Goal: Check status: Check status

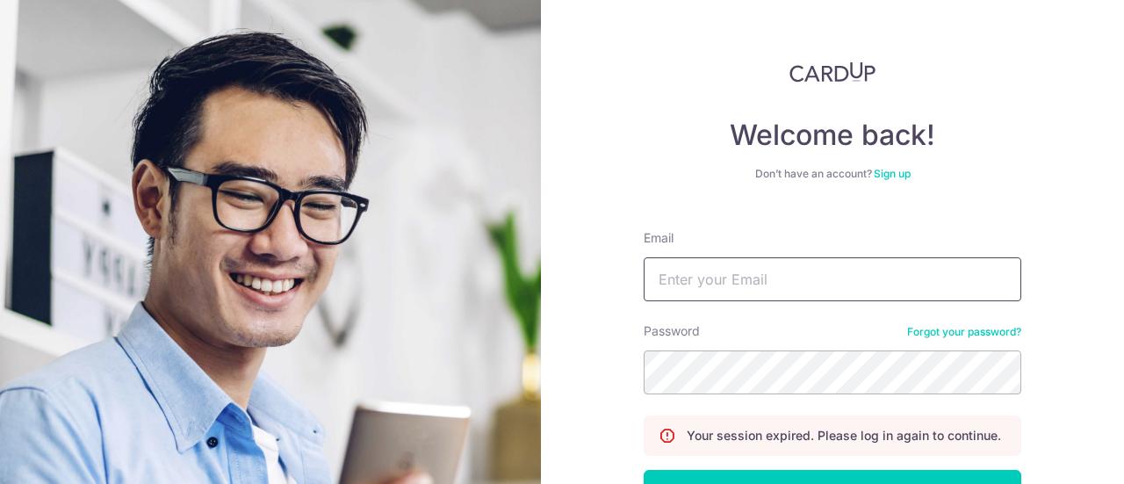
type input "[EMAIL_ADDRESS][DOMAIN_NAME]"
click at [644, 470] on button "Log in" at bounding box center [833, 492] width 378 height 44
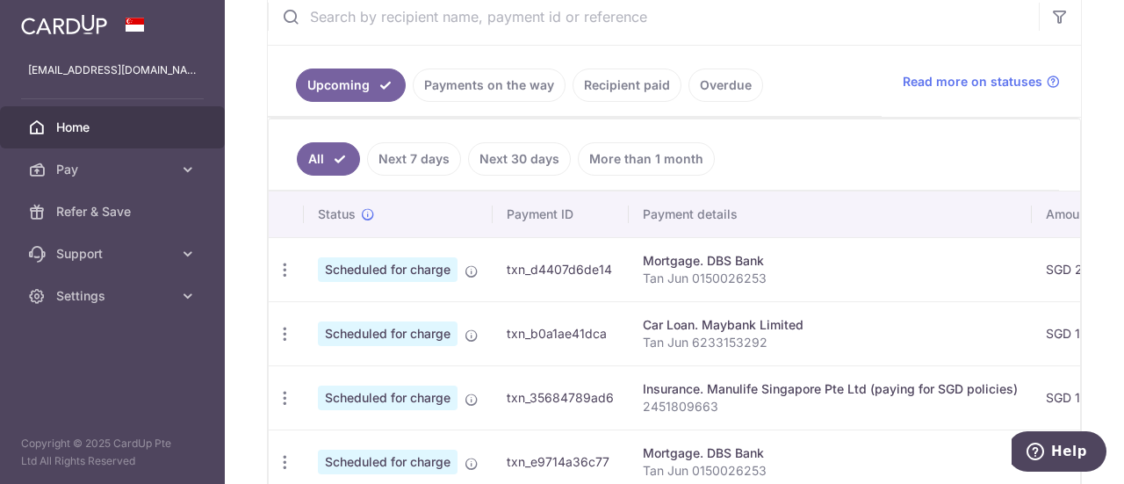
scroll to position [439, 0]
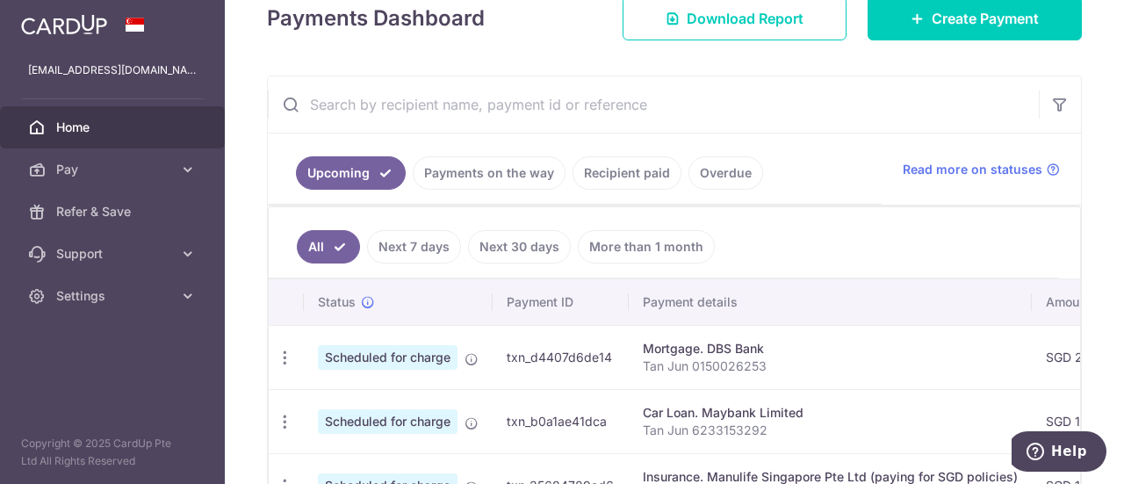
click at [495, 171] on link "Payments on the way" at bounding box center [489, 172] width 153 height 33
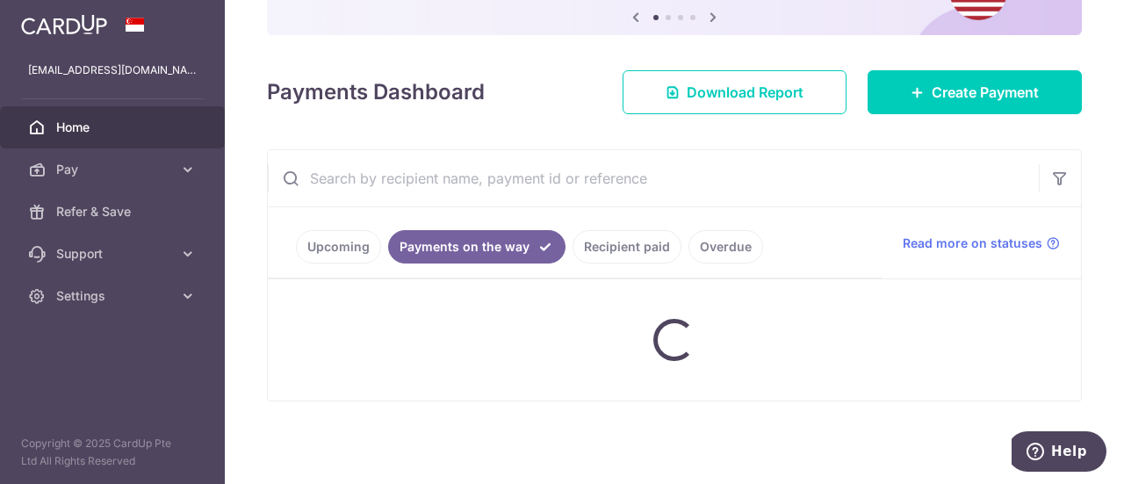
scroll to position [184, 0]
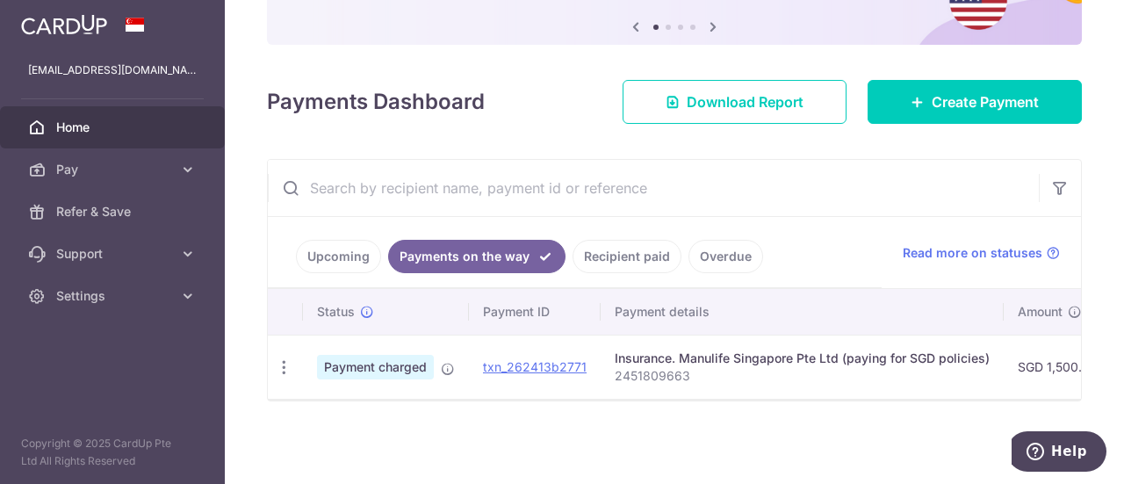
click at [640, 257] on link "Recipient paid" at bounding box center [627, 256] width 109 height 33
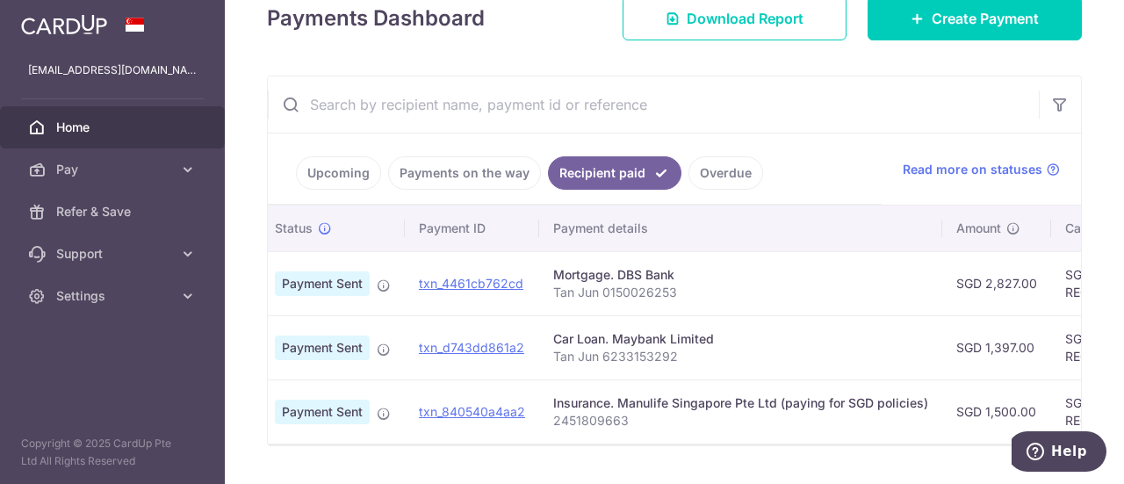
scroll to position [0, 0]
